Goal: Task Accomplishment & Management: Complete application form

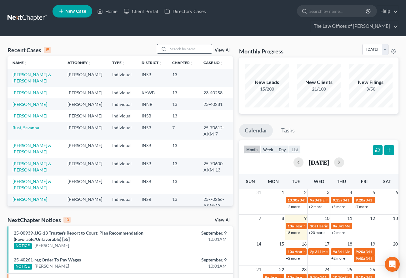
click at [184, 44] on input "search" at bounding box center [190, 48] width 44 height 9
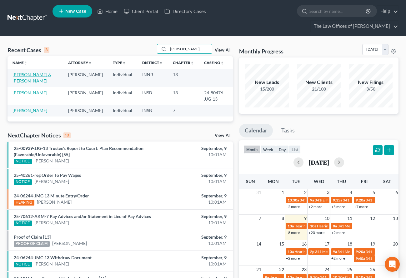
type input "riley"
click at [17, 72] on link "Riley, Kevin & Tonya" at bounding box center [32, 78] width 39 height 12
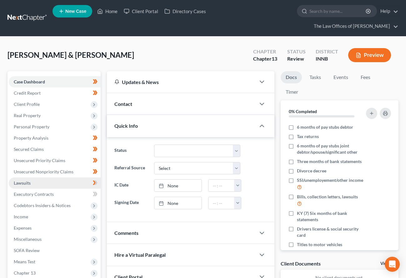
click at [33, 178] on link "Lawsuits" at bounding box center [55, 183] width 92 height 11
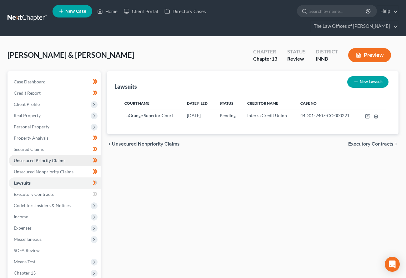
click at [29, 158] on span "Unsecured Priority Claims" at bounding box center [40, 160] width 52 height 5
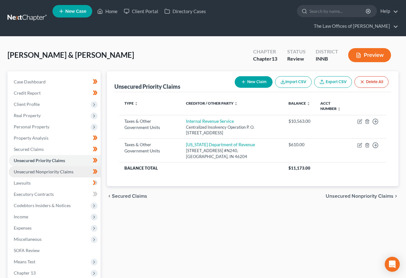
click at [29, 169] on span "Unsecured Nonpriority Claims" at bounding box center [44, 171] width 60 height 5
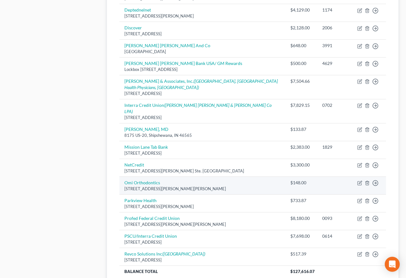
scroll to position [455, 0]
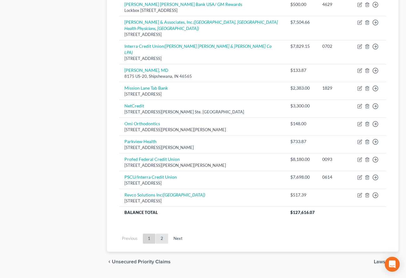
click at [160, 234] on link "2" at bounding box center [162, 239] width 13 height 10
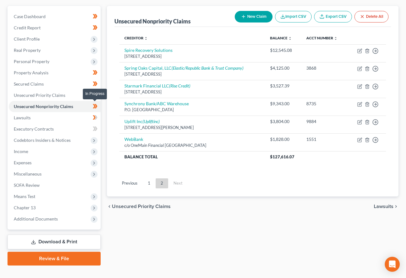
click at [96, 115] on icon at bounding box center [95, 117] width 3 height 4
click at [60, 124] on link "Executory Contracts" at bounding box center [55, 129] width 92 height 11
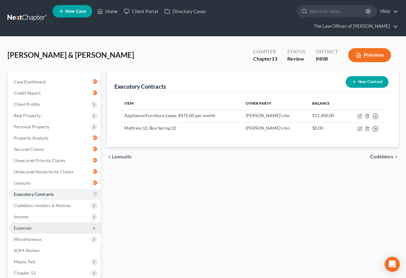
click at [40, 223] on span "Expenses" at bounding box center [55, 228] width 92 height 11
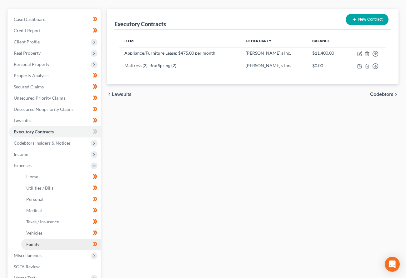
click at [43, 239] on link "Family" at bounding box center [60, 244] width 79 height 11
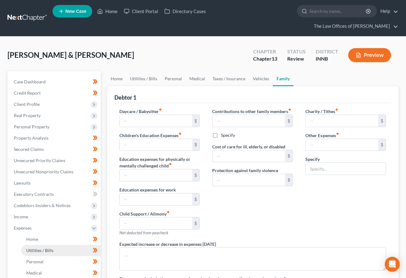
type input "0.00"
type input "100.00"
type input "0.00"
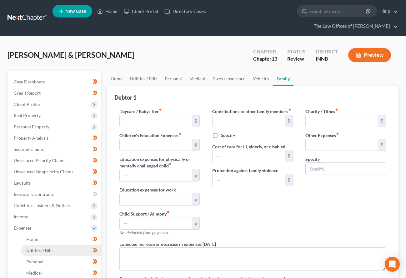
type input "0.00"
type input "100.00"
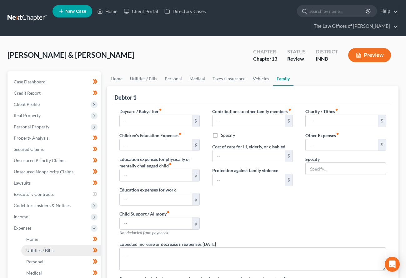
type input "Pet Expenses"
radio input "true"
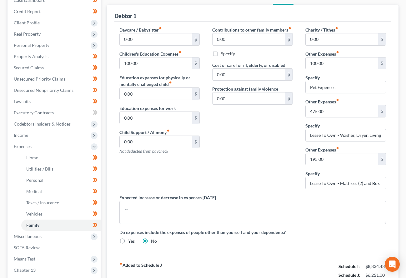
scroll to position [61, 0]
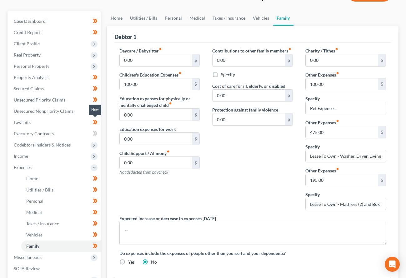
click at [94, 130] on icon at bounding box center [95, 134] width 5 height 8
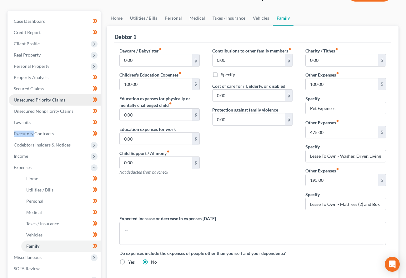
scroll to position [19, 0]
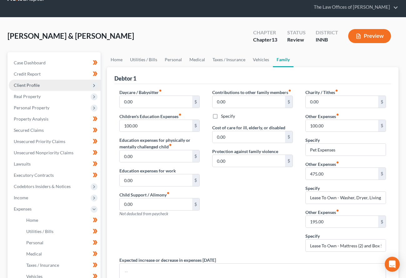
click at [48, 80] on span "Client Profile" at bounding box center [55, 85] width 92 height 11
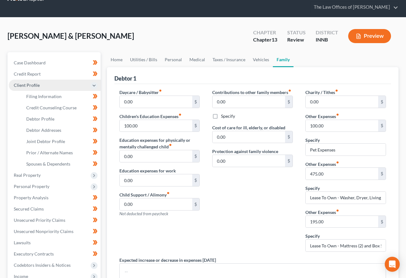
click at [48, 80] on span "Client Profile" at bounding box center [55, 85] width 92 height 11
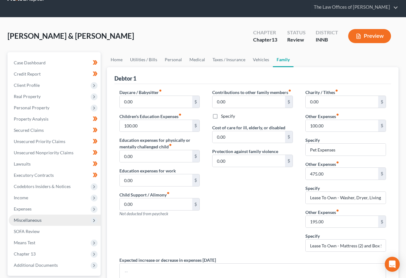
scroll to position [129, 0]
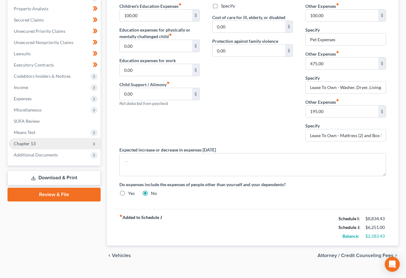
click at [28, 141] on span "Chapter 13" at bounding box center [25, 143] width 22 height 5
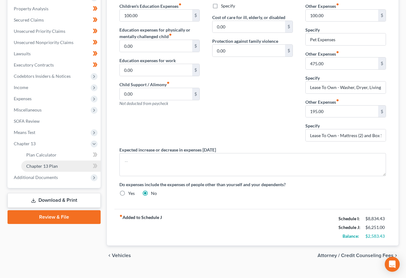
click at [34, 164] on span "Chapter 13 Plan" at bounding box center [42, 166] width 32 height 5
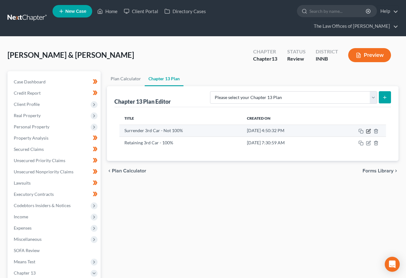
click at [368, 129] on icon "button" at bounding box center [369, 130] width 3 height 3
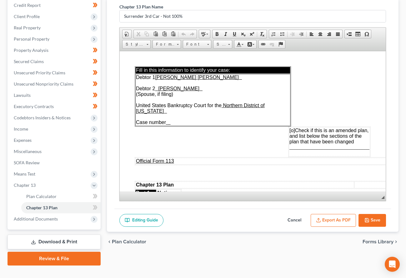
scroll to position [188, 0]
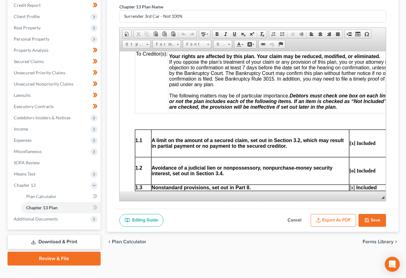
click at [342, 214] on button "Export as PDF" at bounding box center [333, 220] width 45 height 13
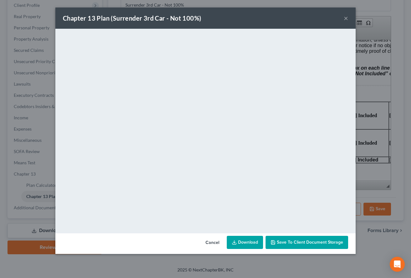
click at [241, 241] on link "Download" at bounding box center [245, 242] width 36 height 13
click at [303, 243] on span "Save to Client Document Storage" at bounding box center [310, 242] width 66 height 5
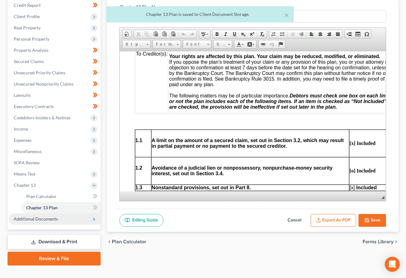
click at [47, 216] on span "Additional Documents" at bounding box center [36, 218] width 44 height 5
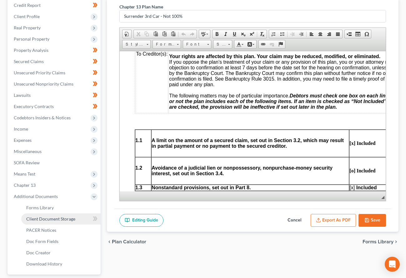
click at [46, 214] on link "Client Document Storage" at bounding box center [60, 219] width 79 height 11
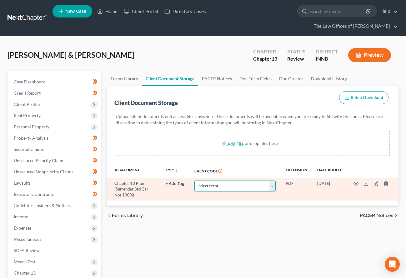
click at [231, 181] on select "Select Event Certificate of Credit Counseling Chapter 13 Calculation of Disposa…" at bounding box center [235, 186] width 81 height 11
select select "2"
click at [195, 181] on select "Select Event Certificate of Credit Counseling Chapter 13 Calculation of Disposa…" at bounding box center [235, 186] width 81 height 11
click at [205, 181] on select "Select Event Certificate of Credit Counseling Chapter 13 Calculation of Disposa…" at bounding box center [235, 186] width 81 height 11
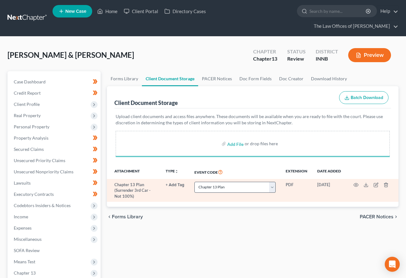
select select "2"
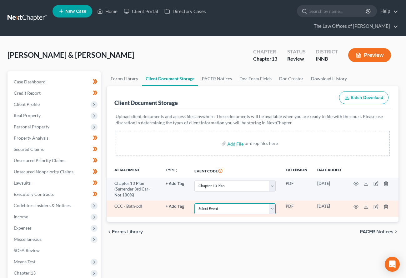
click at [223, 204] on select "Select Event Certificate of Credit Counseling Chapter 13 Calculation of Disposa…" at bounding box center [235, 209] width 81 height 11
select select "0"
click at [195, 204] on select "Select Event Certificate of Credit Counseling Chapter 13 Calculation of Disposa…" at bounding box center [235, 209] width 81 height 11
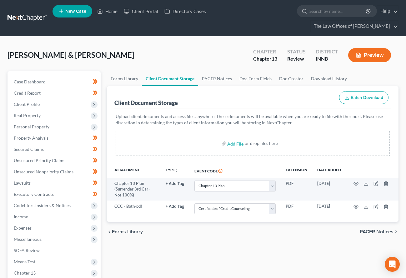
select select "2"
select select "0"
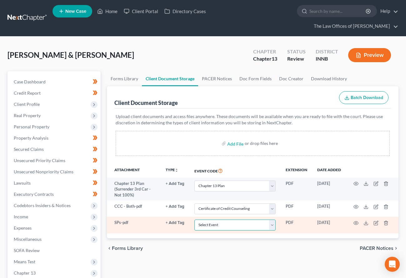
click at [214, 220] on select "Select Event Certificate of Credit Counseling Chapter 13 Calculation of Disposa…" at bounding box center [235, 225] width 81 height 11
select select "8"
click at [195, 220] on select "Select Event Certificate of Credit Counseling Chapter 13 Calculation of Disposa…" at bounding box center [235, 225] width 81 height 11
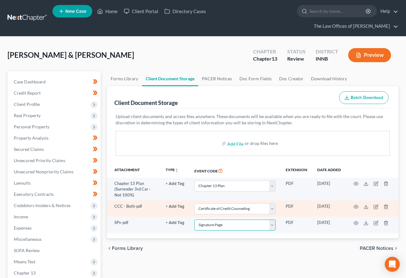
scroll to position [83, 0]
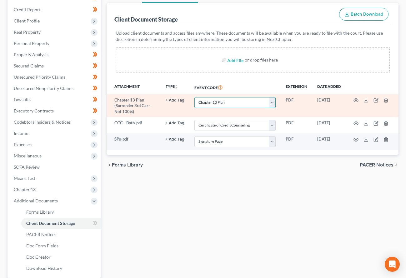
click at [198, 97] on select "Select Event Certificate of Credit Counseling Chapter 13 Calculation of Disposa…" at bounding box center [235, 102] width 81 height 11
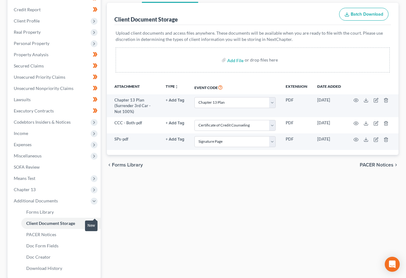
click at [97, 220] on icon at bounding box center [95, 224] width 5 height 8
click at [31, 184] on span "Chapter 13" at bounding box center [55, 189] width 92 height 11
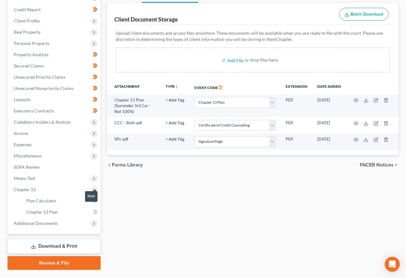
click at [96, 199] on icon at bounding box center [95, 201] width 3 height 4
click at [99, 208] on span at bounding box center [95, 212] width 11 height 9
click at [34, 176] on span "Means Test" at bounding box center [25, 178] width 22 height 5
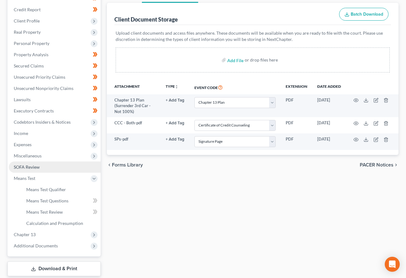
click at [33, 164] on span "SOFA Review" at bounding box center [27, 166] width 26 height 5
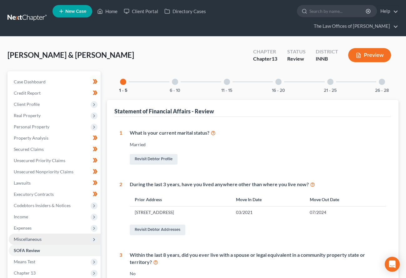
click at [35, 237] on span "Miscellaneous" at bounding box center [28, 239] width 28 height 5
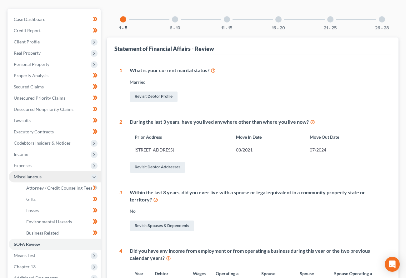
scroll to position [83, 0]
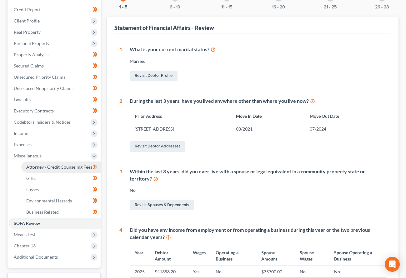
click at [52, 164] on span "Attorney / Credit Counseling Fees" at bounding box center [59, 166] width 66 height 5
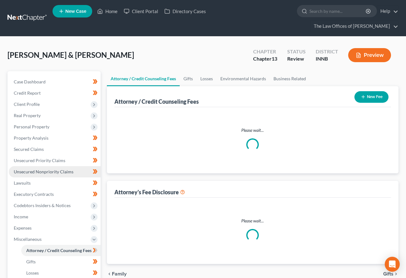
select select "3"
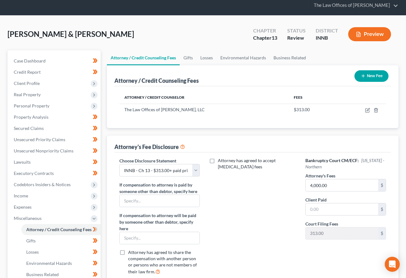
scroll to position [42, 0]
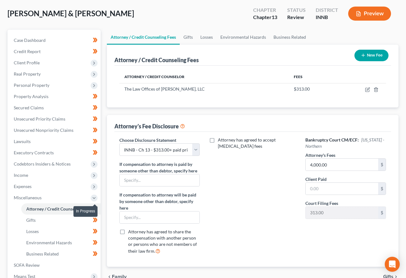
click at [95, 205] on icon at bounding box center [95, 209] width 5 height 8
click at [36, 181] on span "Expenses" at bounding box center [55, 186] width 92 height 11
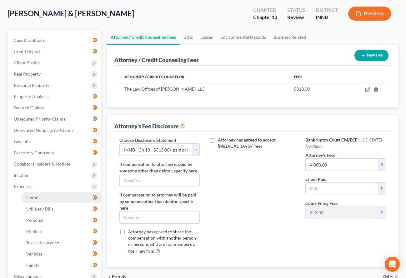
scroll to position [125, 0]
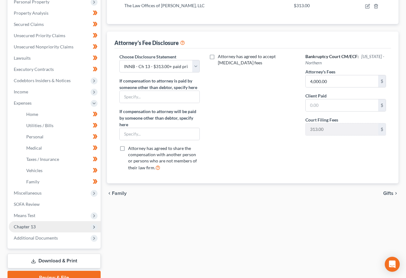
click at [39, 221] on span "Chapter 13" at bounding box center [55, 226] width 92 height 11
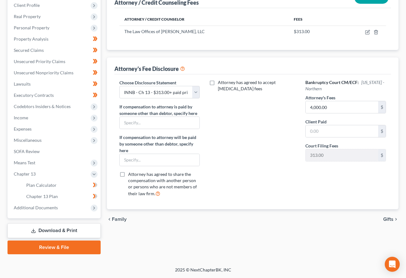
scroll to position [88, 0]
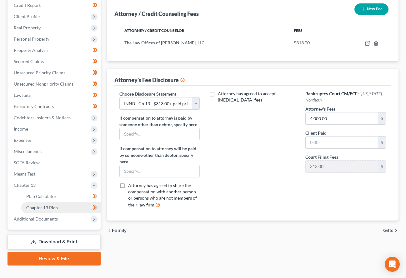
click at [58, 202] on link "Chapter 13 Plan" at bounding box center [60, 207] width 79 height 11
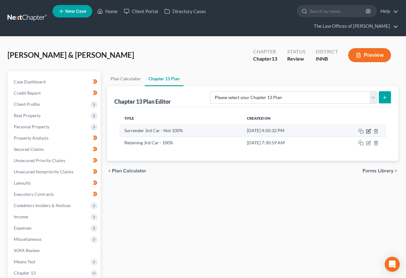
click at [369, 129] on icon "button" at bounding box center [368, 131] width 5 height 5
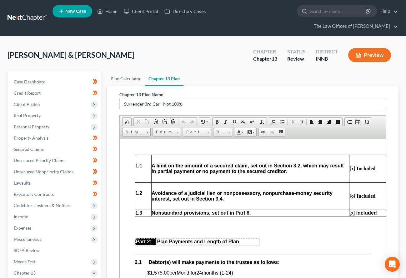
scroll to position [292, 0]
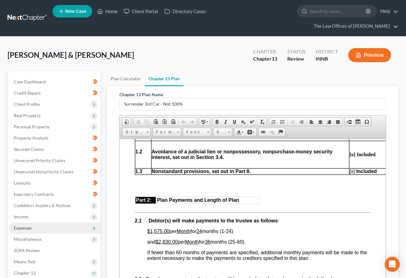
click at [28, 225] on span "Expenses" at bounding box center [23, 227] width 18 height 5
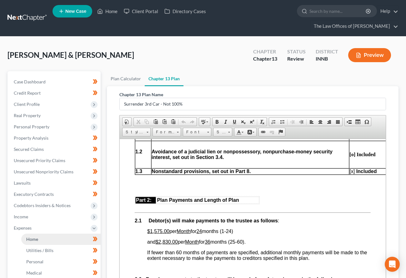
click at [28, 237] on span "Home" at bounding box center [32, 239] width 12 height 5
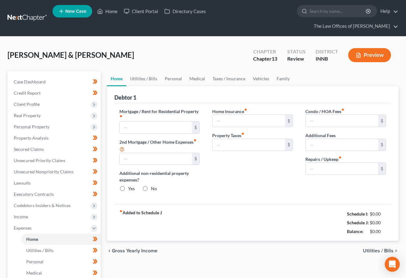
type input "1,930.00"
type input "0.00"
radio input "true"
type input "0.00"
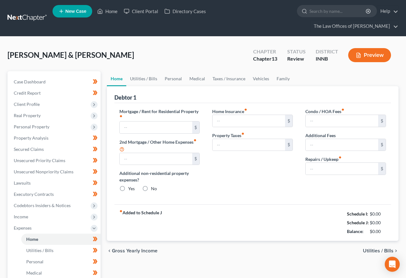
type input "0.00"
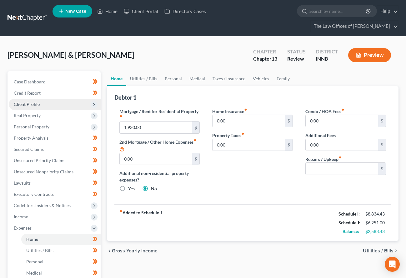
click at [29, 102] on span "Client Profile" at bounding box center [27, 104] width 26 height 5
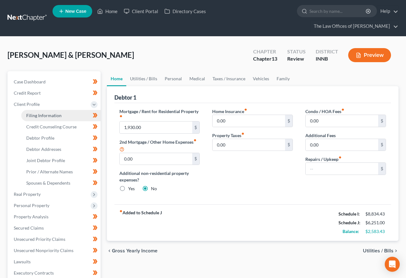
click at [33, 113] on span "Filing Information" at bounding box center [43, 115] width 35 height 5
select select "1"
select select "3"
select select "15"
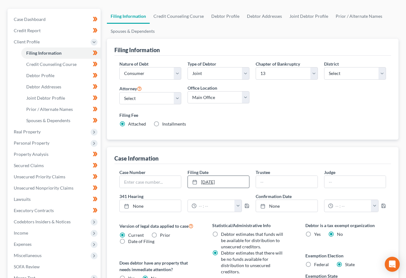
scroll to position [146, 0]
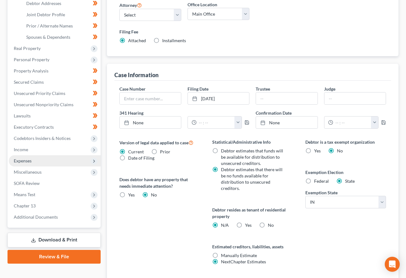
click at [18, 158] on span "Expenses" at bounding box center [23, 160] width 18 height 5
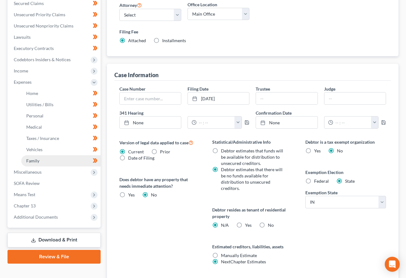
click at [34, 158] on span "Family" at bounding box center [32, 160] width 13 height 5
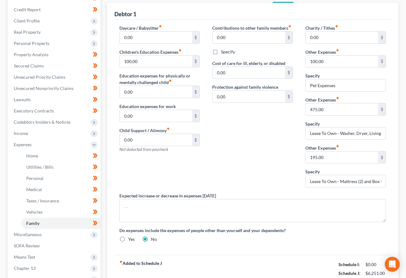
scroll to position [104, 0]
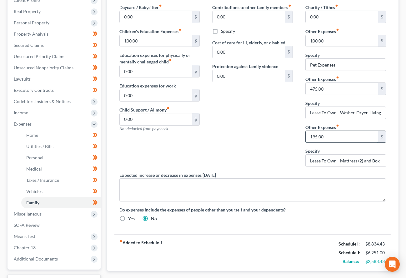
click at [342, 131] on input "195.00" at bounding box center [342, 137] width 73 height 12
type input "780.00"
drag, startPoint x: 341, startPoint y: 148, endPoint x: 392, endPoint y: 152, distance: 51.1
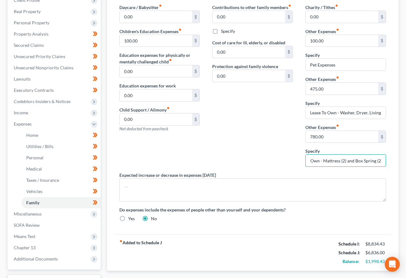
click at [392, 152] on div "Charity / Tithes fiber_manual_record 0.00 $ Other Expenses fiber_manual_record …" at bounding box center [345, 88] width 93 height 168
click at [276, 139] on div "Contributions to other family members fiber_manual_record 0.00 $ Specify Cost o…" at bounding box center [252, 88] width 93 height 168
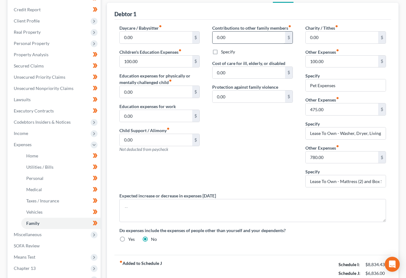
scroll to position [42, 0]
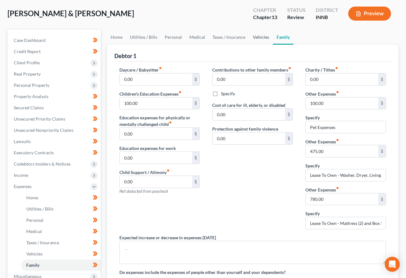
click at [256, 30] on link "Vehicles" at bounding box center [261, 37] width 24 height 15
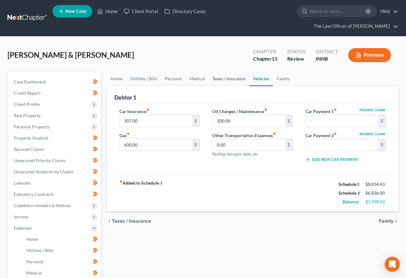
scroll to position [21, 0]
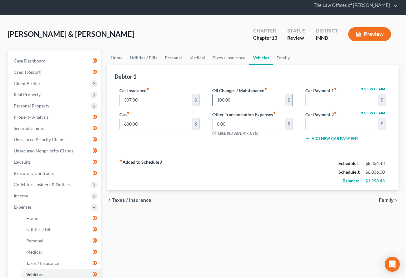
click at [235, 94] on input "100.00" at bounding box center [249, 100] width 73 height 12
type input "125.00"
click at [230, 50] on link "Taxes / Insurance" at bounding box center [229, 57] width 40 height 15
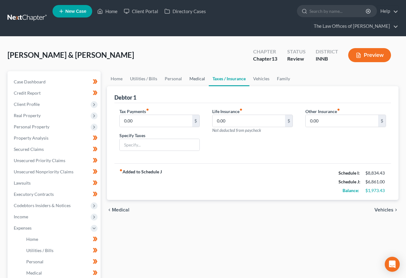
click at [194, 71] on link "Medical" at bounding box center [197, 78] width 23 height 15
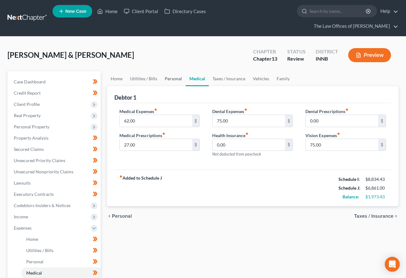
click at [173, 71] on link "Personal" at bounding box center [173, 78] width 25 height 15
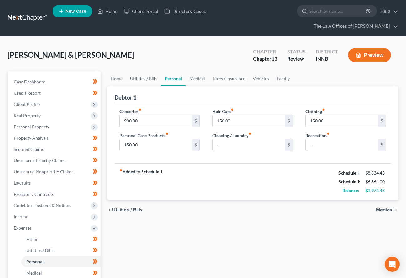
click at [146, 71] on link "Utilities / Bills" at bounding box center [143, 78] width 35 height 15
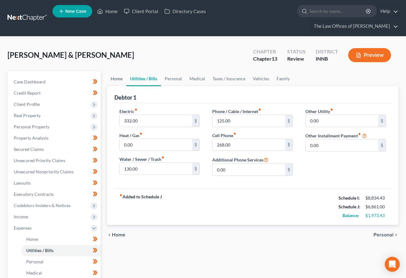
click at [121, 71] on link "Home" at bounding box center [116, 78] width 19 height 15
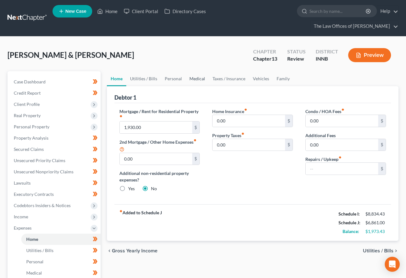
click at [199, 71] on link "Medical" at bounding box center [197, 78] width 23 height 15
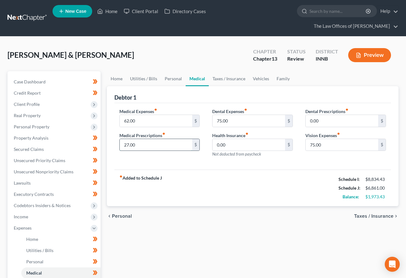
click at [140, 139] on input "27.00" at bounding box center [156, 145] width 73 height 12
type input "35.00"
click at [167, 71] on link "Personal" at bounding box center [173, 78] width 25 height 15
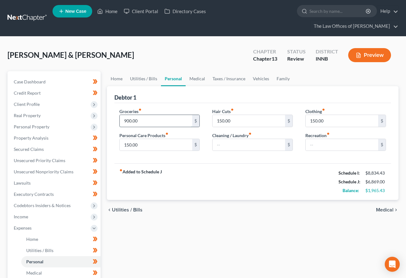
click at [142, 115] on input "900.00" at bounding box center [156, 121] width 73 height 12
type input "925.00"
click at [144, 71] on link "Utilities / Bills" at bounding box center [143, 78] width 35 height 15
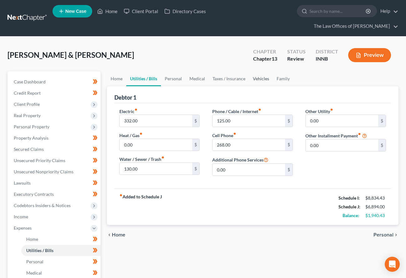
click at [261, 71] on link "Vehicles" at bounding box center [261, 78] width 24 height 15
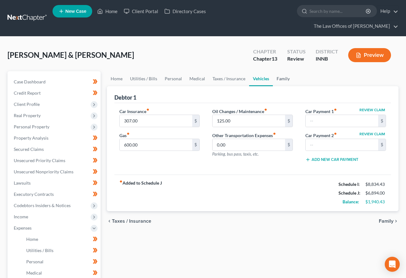
click at [282, 71] on link "Family" at bounding box center [283, 78] width 21 height 15
